Goal: Information Seeking & Learning: Learn about a topic

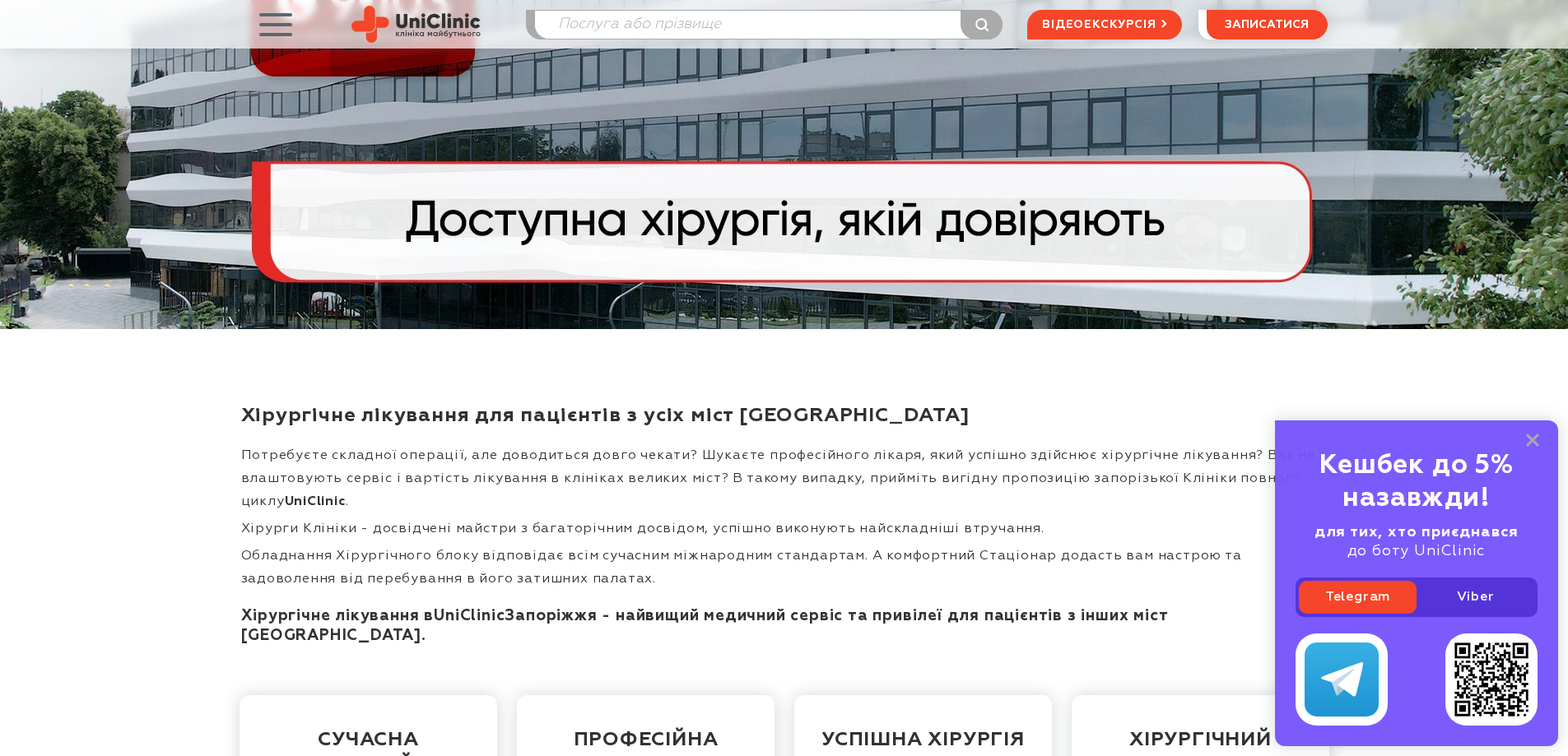
scroll to position [329, 0]
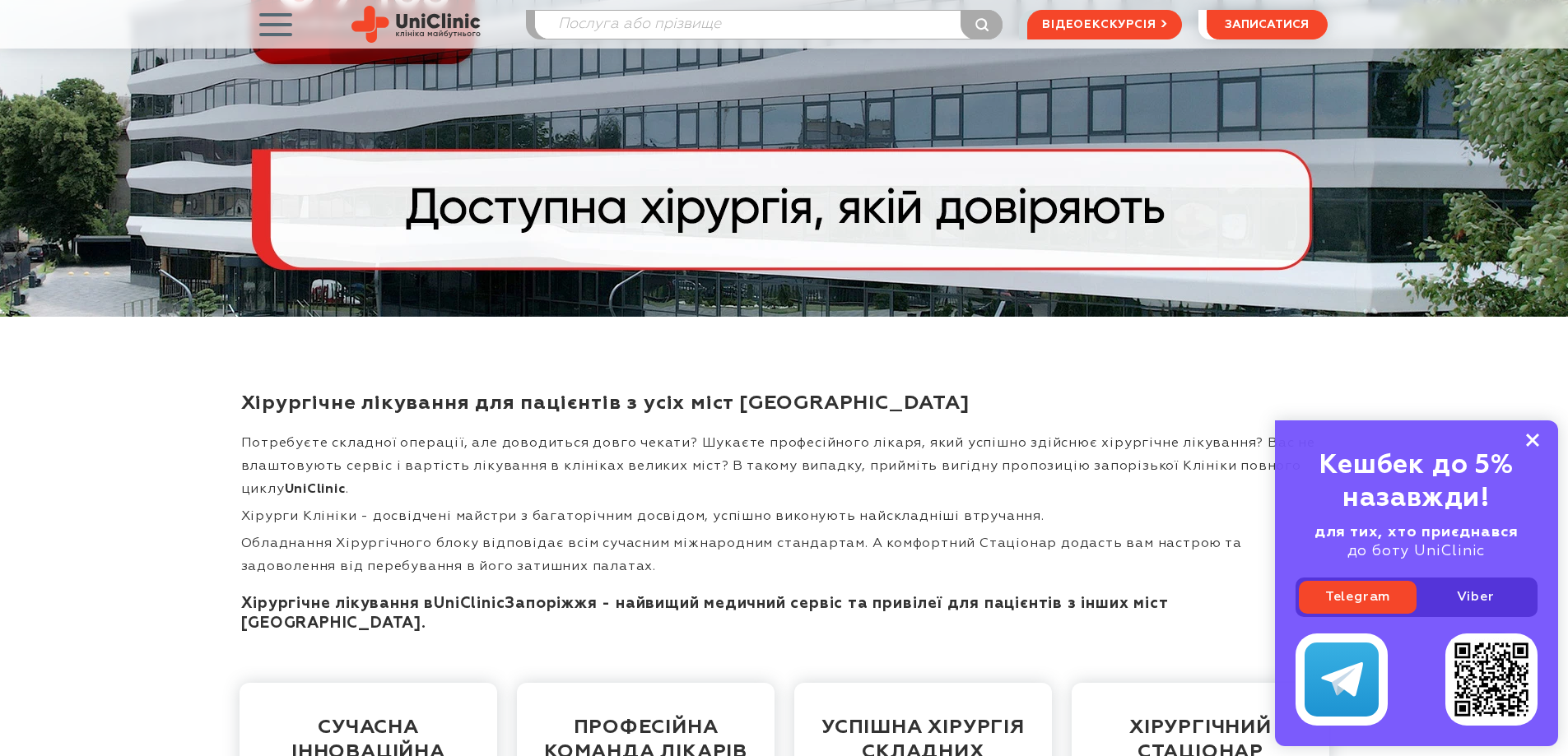
click at [1535, 436] on rect at bounding box center [1532, 440] width 13 height 13
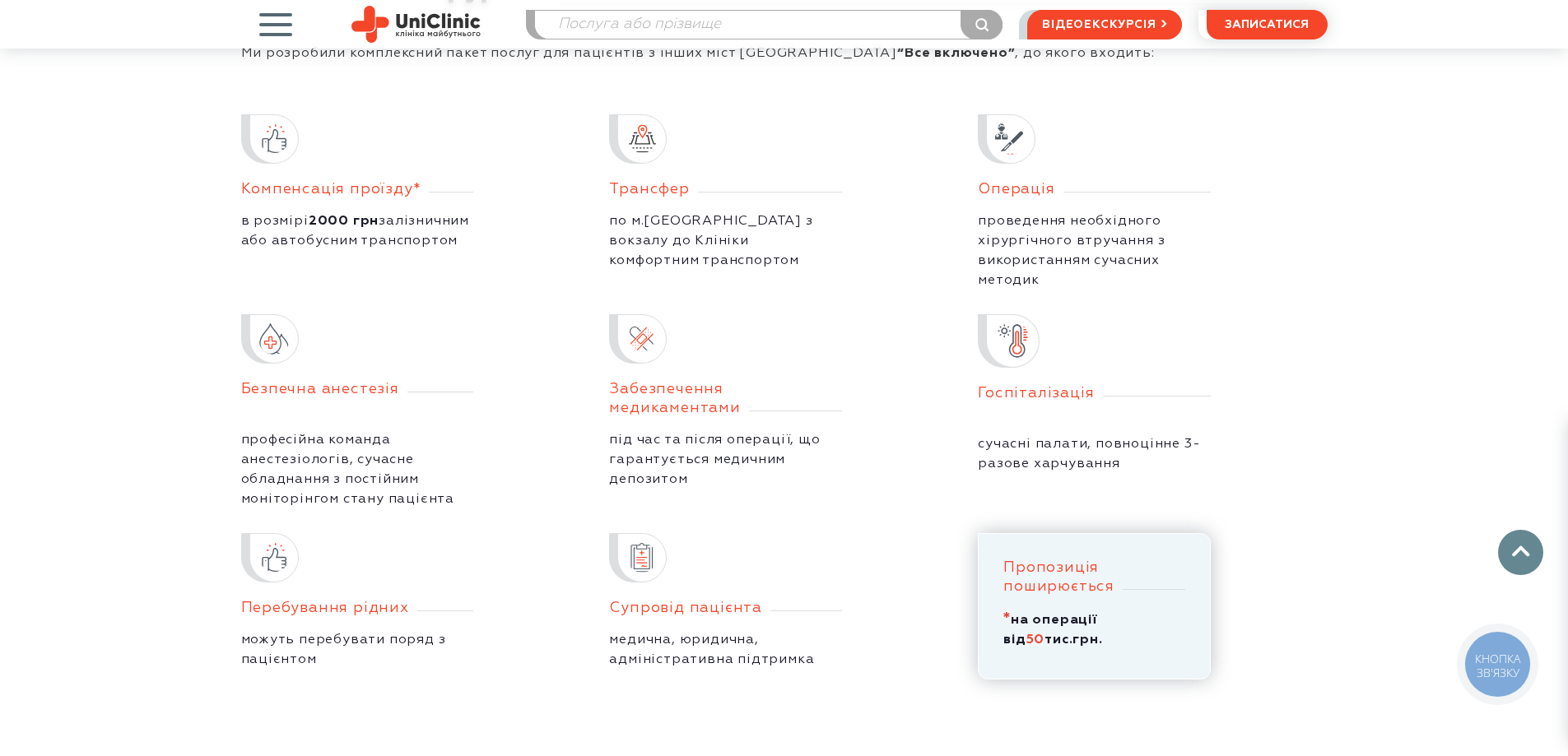
scroll to position [3292, 0]
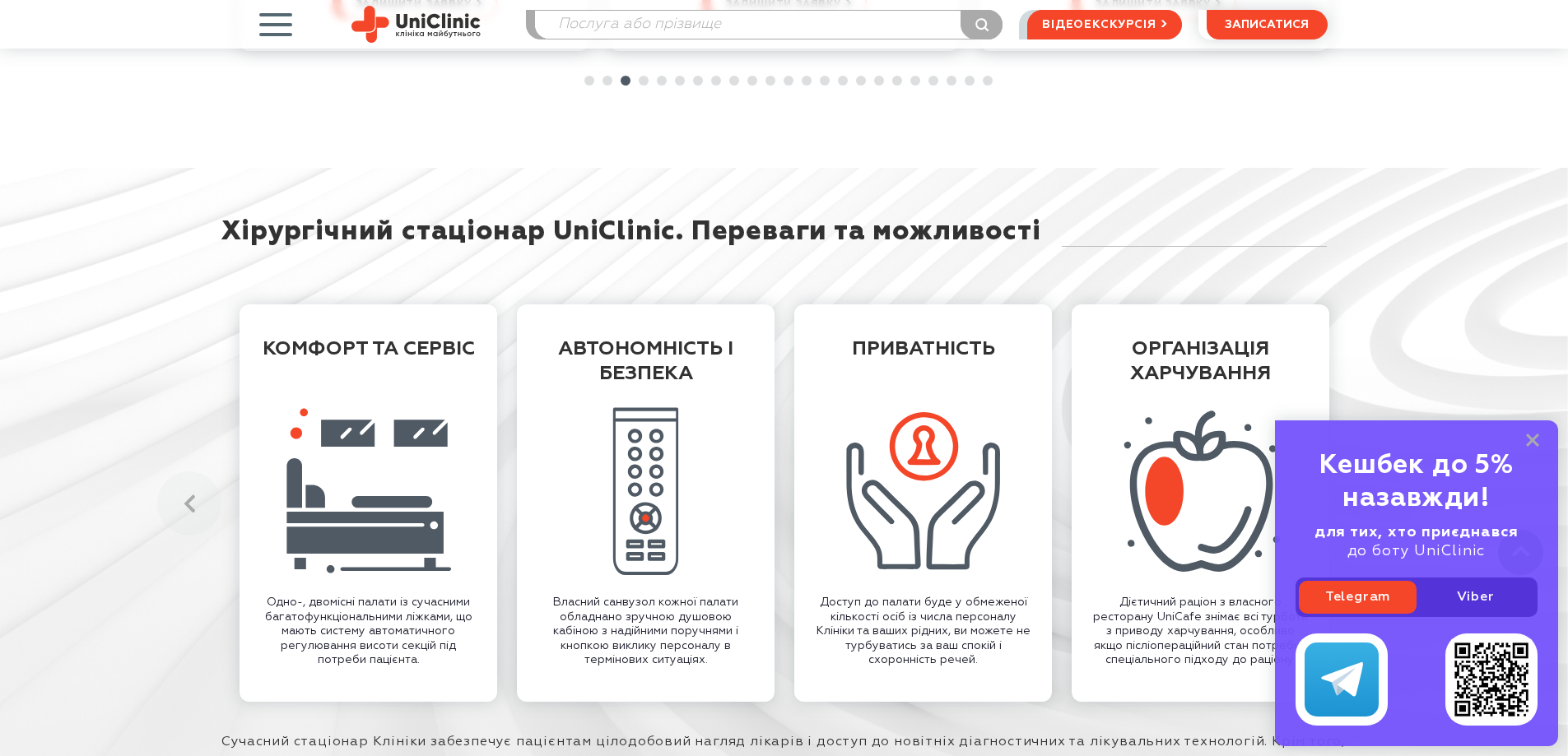
scroll to position [6089, 0]
